Goal: Find specific page/section: Find specific page/section

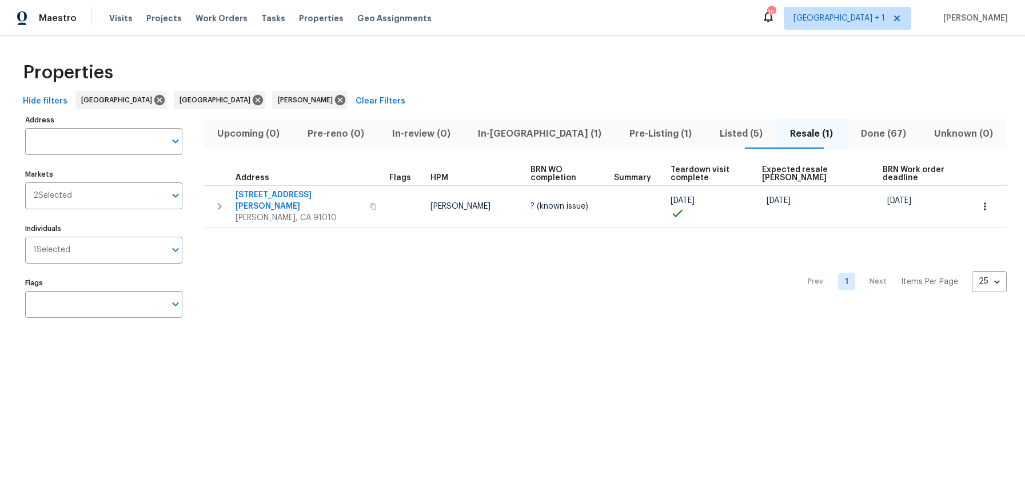
click at [349, 267] on div "Prev 1 Next Items Per Page 25 25 ​" at bounding box center [604, 278] width 803 height 102
click at [299, 288] on div "Prev 1 Next Items Per Page 25 25 ​" at bounding box center [604, 278] width 803 height 102
